Goal: Communication & Community: Answer question/provide support

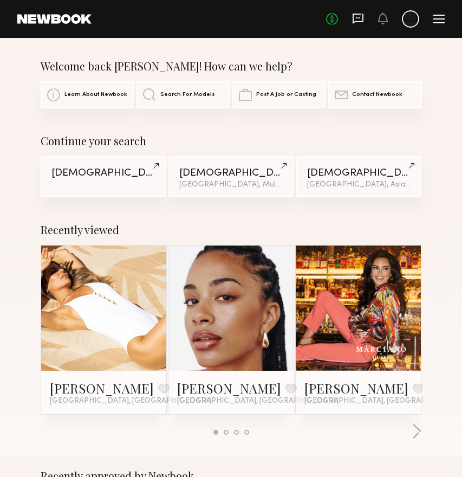
click at [363, 17] on icon at bounding box center [358, 19] width 11 height 10
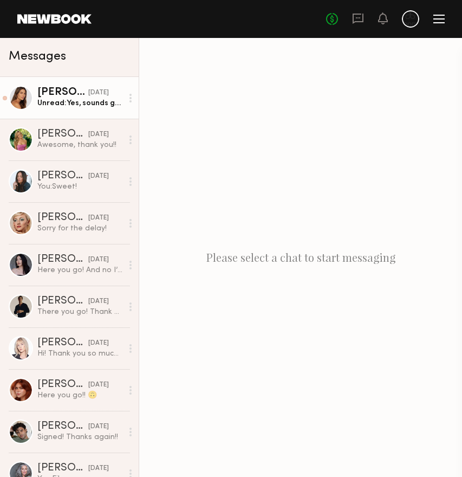
click at [81, 83] on link "[PERSON_NAME] [DATE] Unread: Yes, sounds great for all the above. Thank you! An…" at bounding box center [69, 98] width 139 height 42
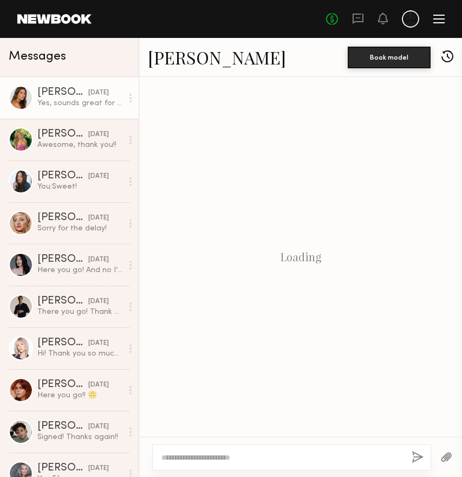
scroll to position [540, 0]
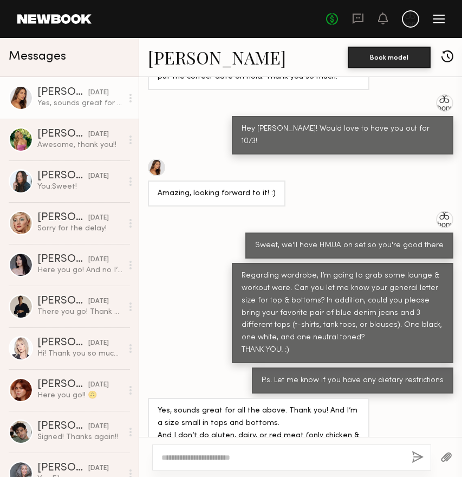
click at [260, 445] on div at bounding box center [291, 458] width 279 height 26
click at [252, 457] on textarea at bounding box center [283, 457] width 242 height 11
type textarea "**********"
